Goal: Transaction & Acquisition: Purchase product/service

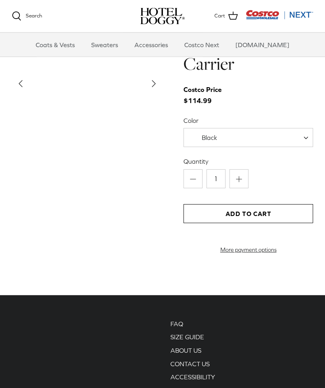
scroll to position [778, 0]
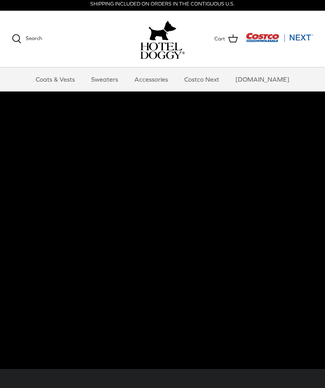
scroll to position [3, 0]
click at [49, 70] on link "Coats & Vests" at bounding box center [56, 79] width 54 height 24
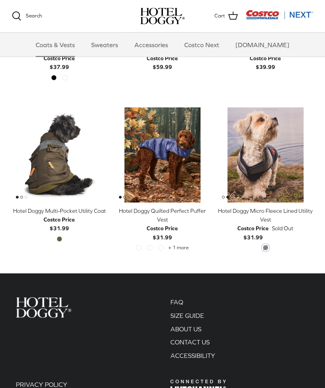
scroll to position [1102, 0]
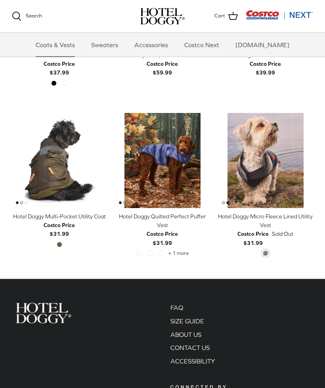
click at [287, 153] on img "Hotel Doggy Micro Fleece Lined Utility Vest" at bounding box center [265, 160] width 95 height 95
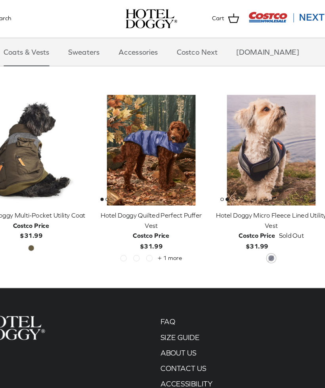
scroll to position [1134, 0]
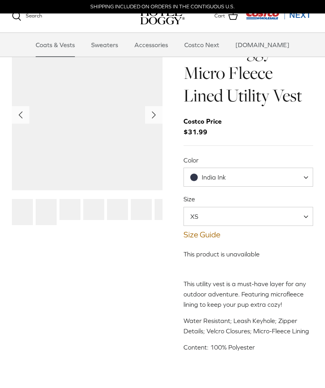
scroll to position [221, 0]
